Goal: Check status: Check status

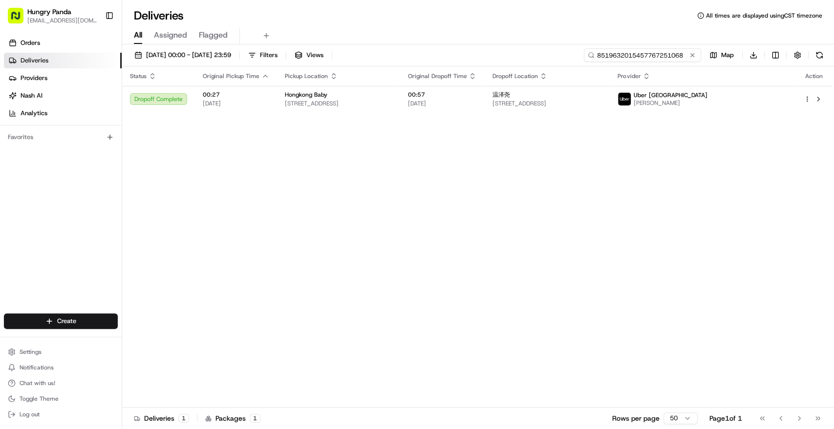
click at [641, 54] on input "8519632015457767251068" at bounding box center [642, 55] width 117 height 14
paste input "473860308585679879148"
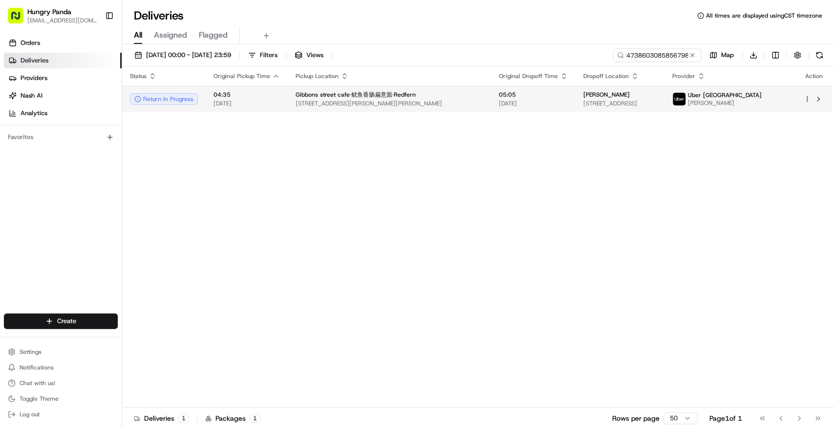
click at [583, 104] on span "[STREET_ADDRESS]" at bounding box center [619, 104] width 73 height 8
click at [583, 99] on div "Wu [STREET_ADDRESS]" at bounding box center [619, 99] width 73 height 17
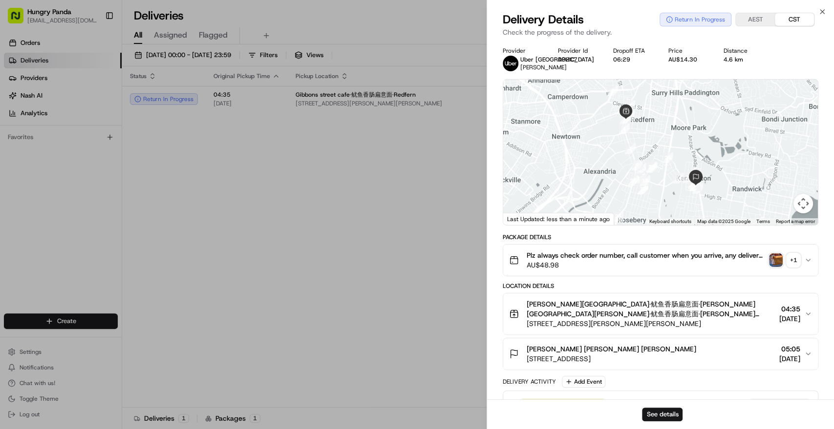
click at [781, 260] on img "button" at bounding box center [776, 260] width 14 height 14
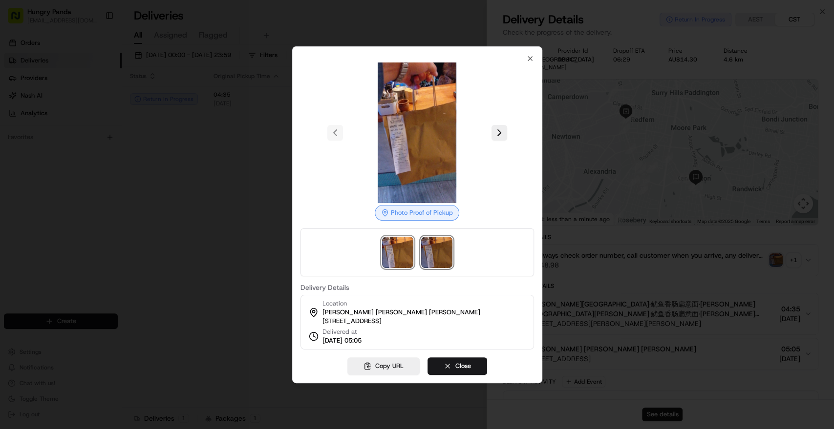
click at [447, 257] on img at bounding box center [436, 252] width 31 height 31
click at [138, 140] on div at bounding box center [417, 214] width 834 height 429
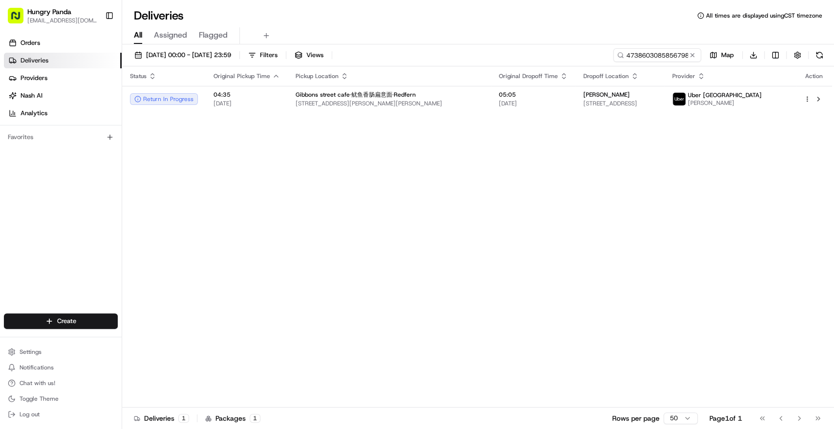
drag, startPoint x: 294, startPoint y: 128, endPoint x: 513, endPoint y: 75, distance: 225.5
click at [655, 56] on input "4738603085856798791488" at bounding box center [642, 55] width 117 height 14
paste input "1639628435455751051553"
type input "1639628435455751051553"
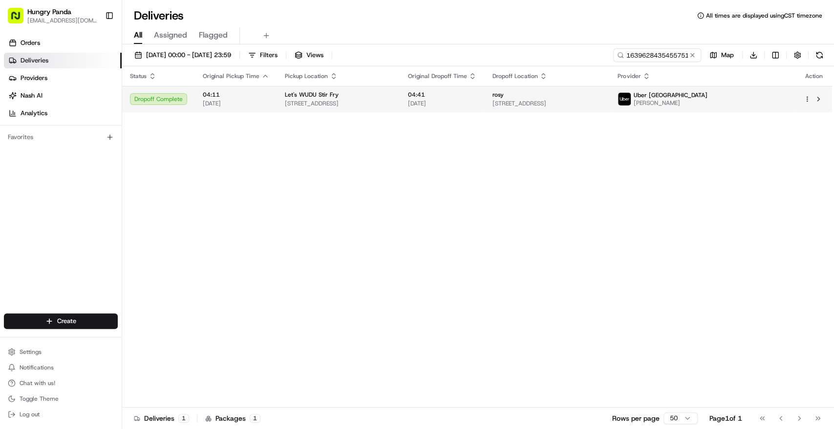
click at [484, 108] on td "04:41 [DATE]" at bounding box center [441, 99] width 84 height 26
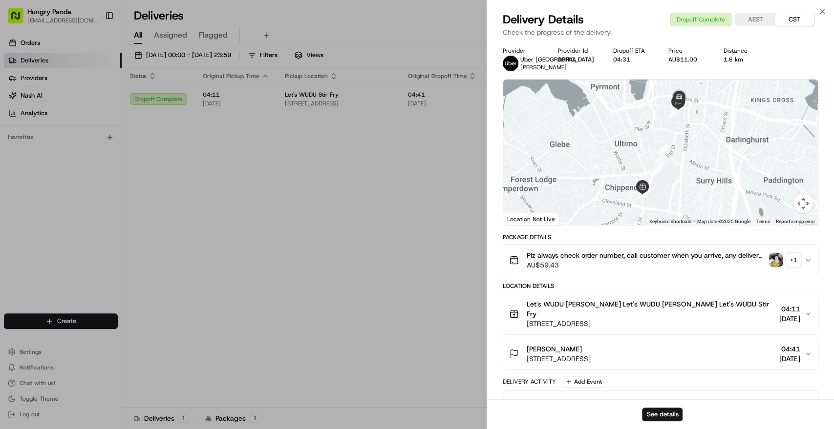
click at [775, 265] on img "button" at bounding box center [776, 260] width 14 height 14
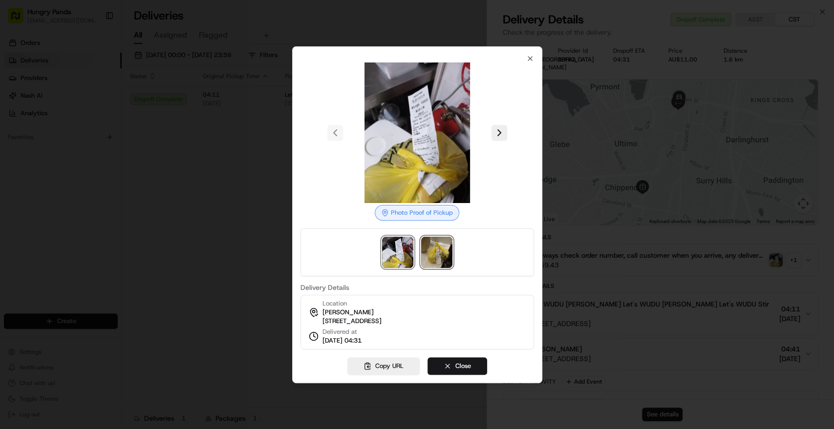
click at [437, 249] on img at bounding box center [436, 252] width 31 height 31
